Goal: Information Seeking & Learning: Understand process/instructions

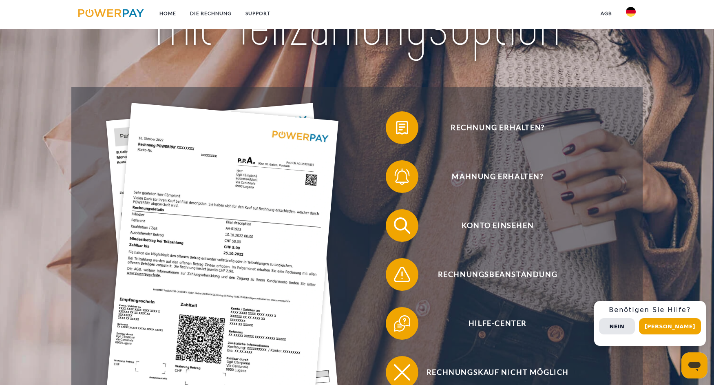
scroll to position [165, 0]
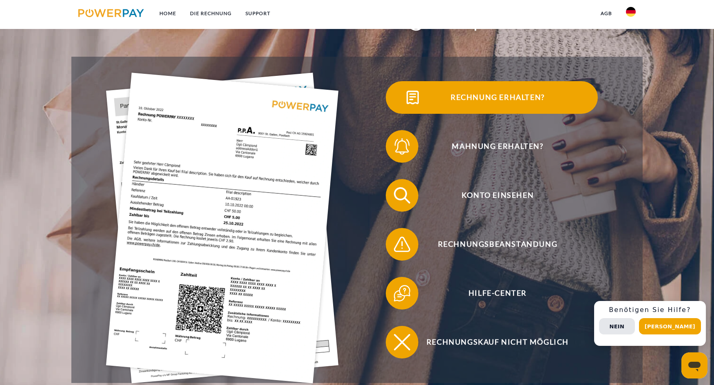
click at [478, 98] on span "Rechnung erhalten?" at bounding box center [497, 97] width 200 height 33
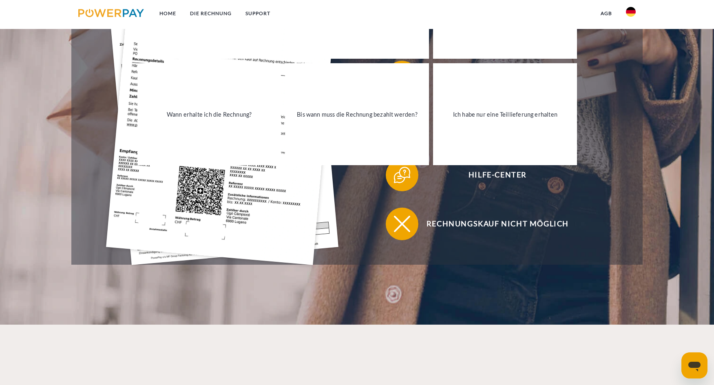
scroll to position [286, 0]
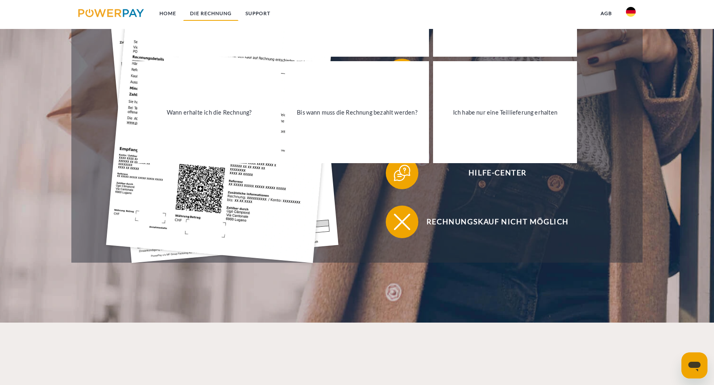
click at [201, 13] on link "DIE RECHNUNG" at bounding box center [210, 13] width 55 height 15
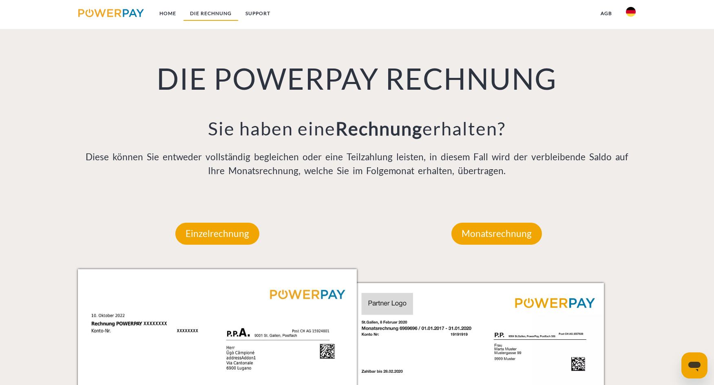
scroll to position [610, 0]
click at [242, 228] on p "Einzelrechnung" at bounding box center [217, 233] width 84 height 22
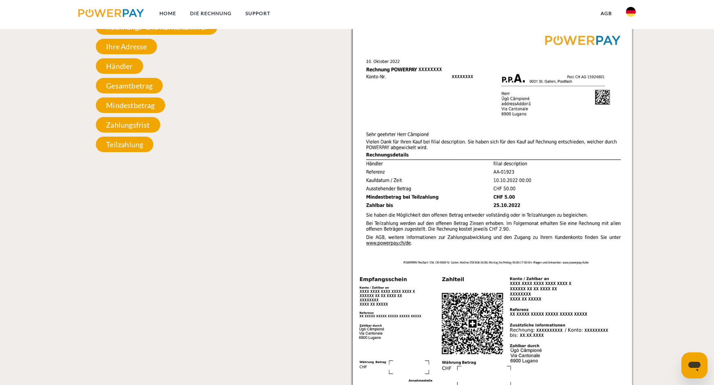
scroll to position [943, 0]
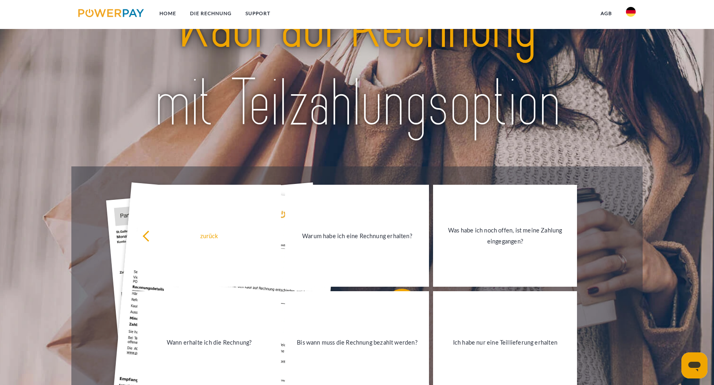
scroll to position [32, 0]
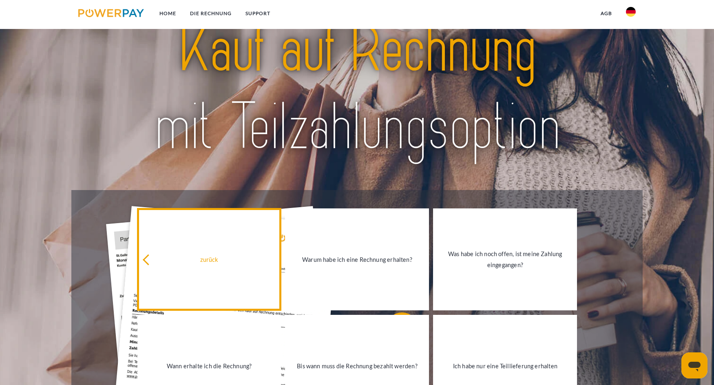
click at [209, 263] on div "zurück" at bounding box center [209, 259] width 134 height 11
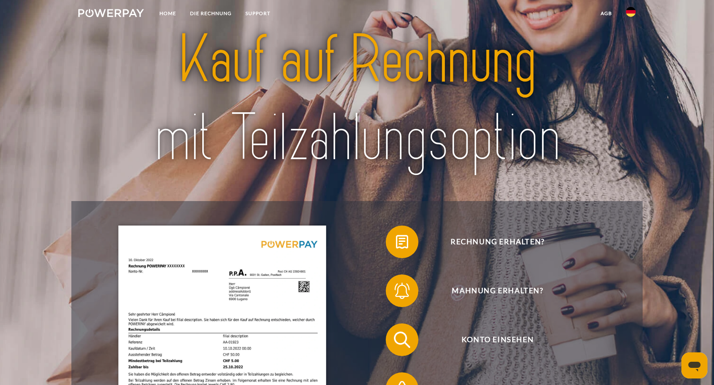
scroll to position [0, 0]
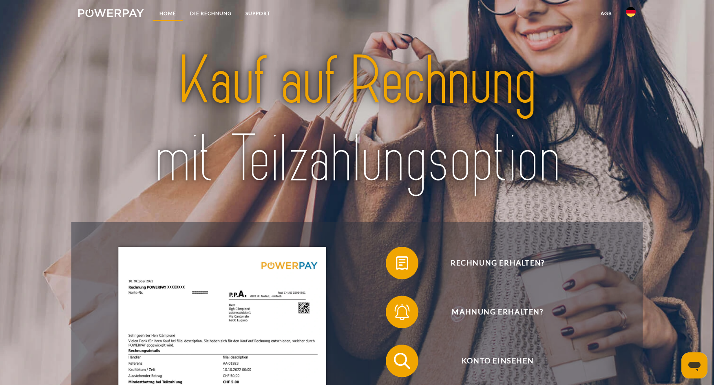
click at [166, 13] on link "Home" at bounding box center [167, 13] width 31 height 15
click at [167, 14] on link "Home" at bounding box center [167, 13] width 31 height 15
click at [130, 12] on img at bounding box center [111, 13] width 66 height 8
click at [210, 12] on link "DIE RECHNUNG" at bounding box center [210, 13] width 55 height 15
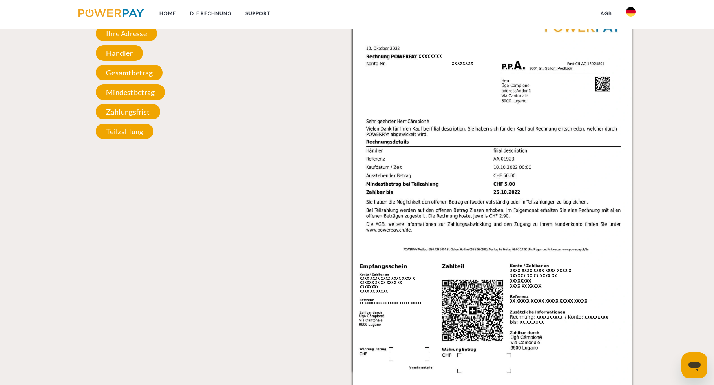
scroll to position [902, 0]
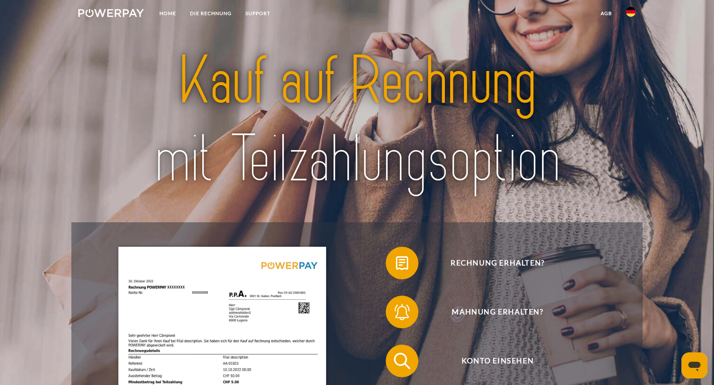
click at [101, 8] on link at bounding box center [110, 14] width 79 height 17
click at [251, 11] on link "SUPPORT" at bounding box center [257, 13] width 39 height 15
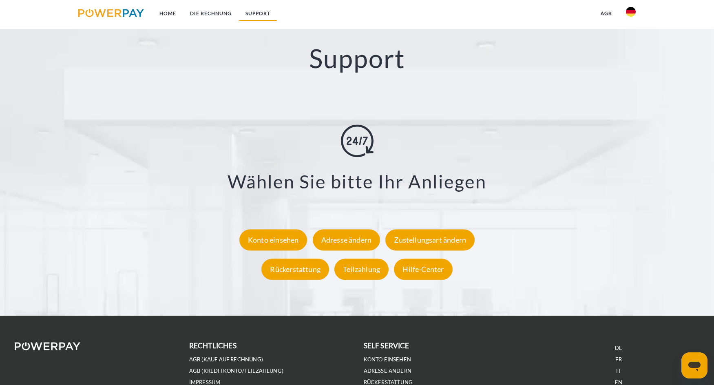
scroll to position [1498, 0]
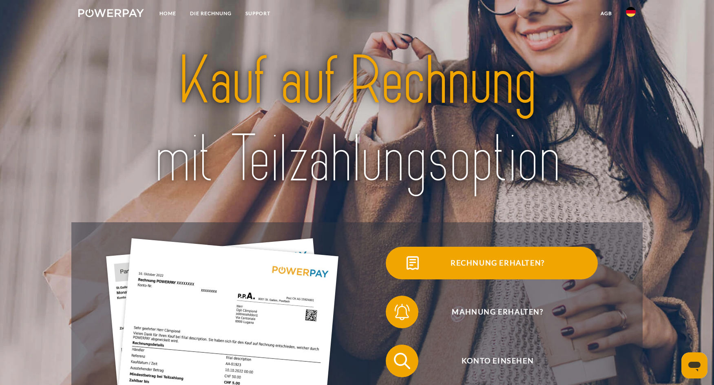
click at [512, 264] on span "Rechnung erhalten?" at bounding box center [497, 263] width 200 height 33
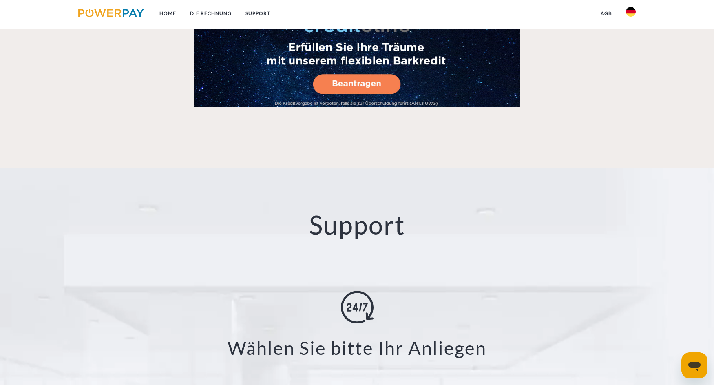
scroll to position [1567, 0]
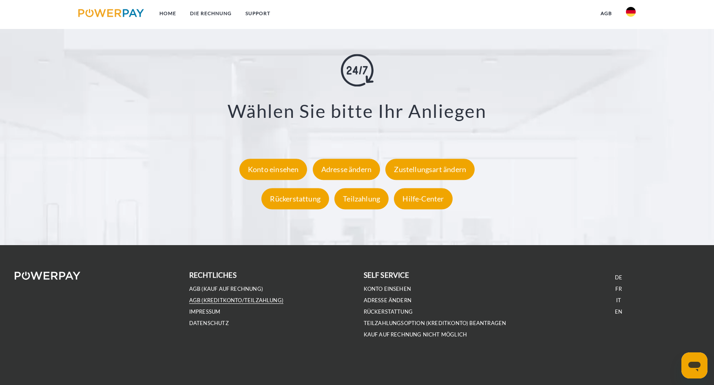
click at [213, 302] on link "AGB (Kreditkonto/Teilzahlung)" at bounding box center [236, 300] width 94 height 7
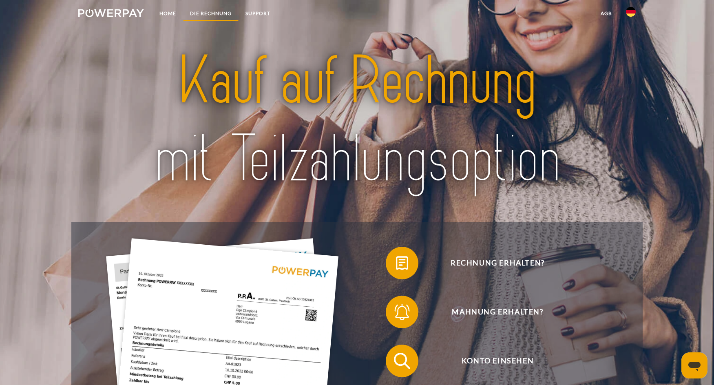
click at [205, 11] on link "DIE RECHNUNG" at bounding box center [210, 13] width 55 height 15
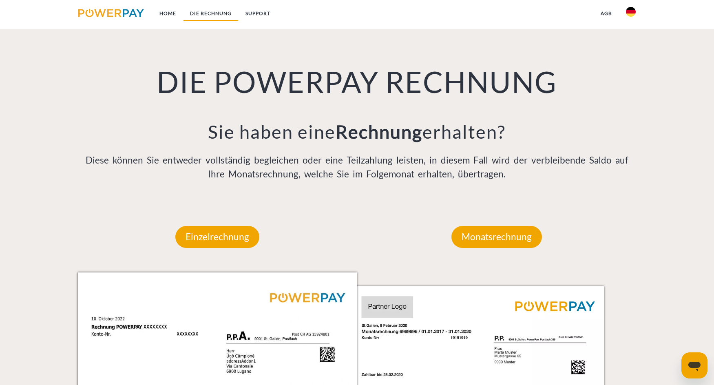
scroll to position [610, 0]
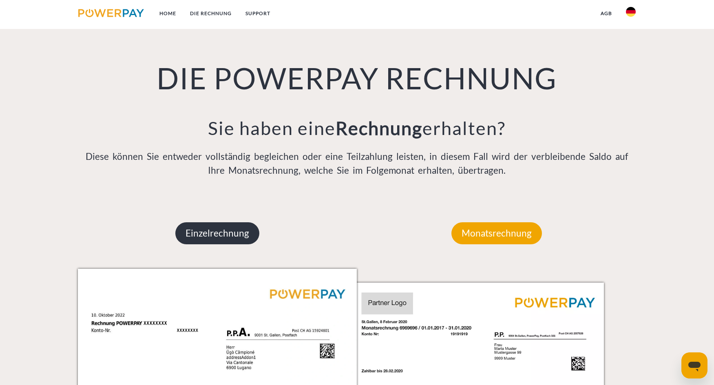
drag, startPoint x: 203, startPoint y: 234, endPoint x: 206, endPoint y: 231, distance: 4.4
click at [204, 233] on p "Einzelrechnung" at bounding box center [217, 233] width 84 height 22
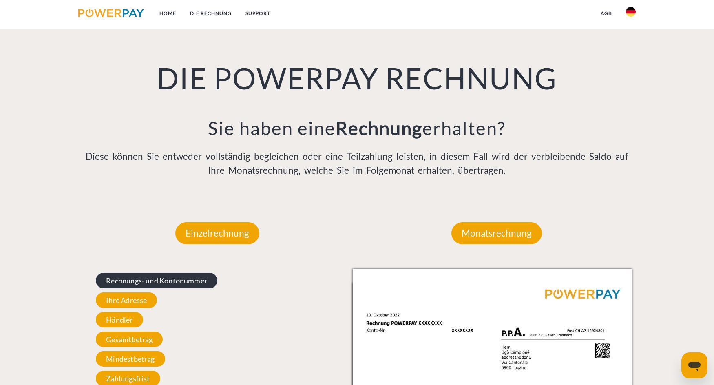
click at [163, 279] on span "Rechnungs- und Kontonummer" at bounding box center [156, 280] width 121 height 15
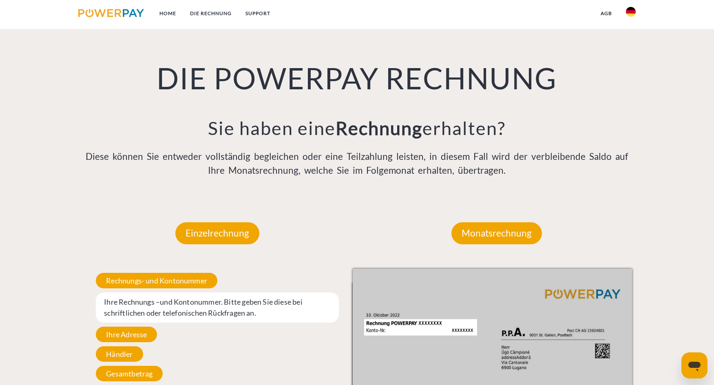
click at [121, 336] on span "Ihre Adresse" at bounding box center [126, 333] width 61 height 15
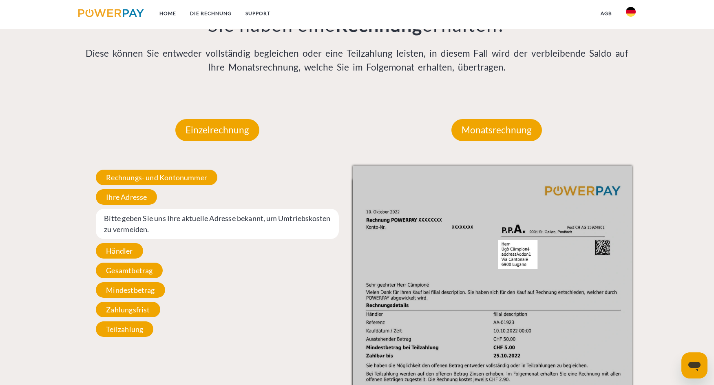
scroll to position [752, 0]
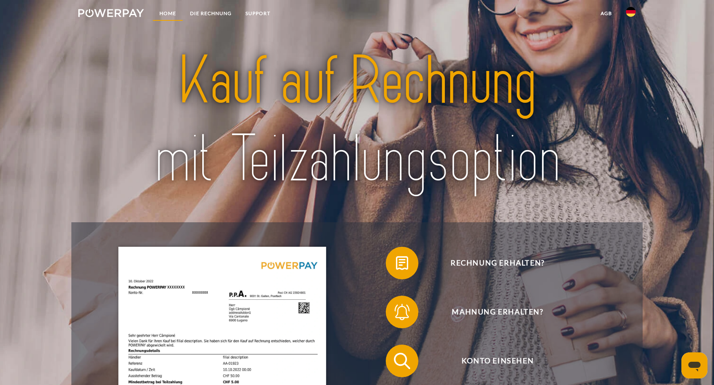
click at [167, 14] on link "Home" at bounding box center [167, 13] width 31 height 15
click at [212, 11] on link "DIE RECHNUNG" at bounding box center [210, 13] width 55 height 15
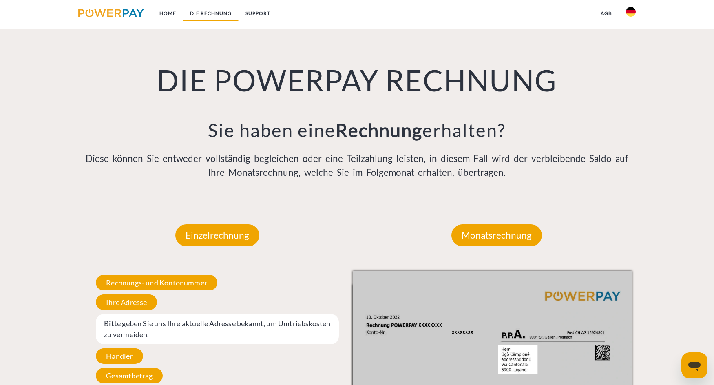
scroll to position [610, 0]
